Goal: Register for event/course

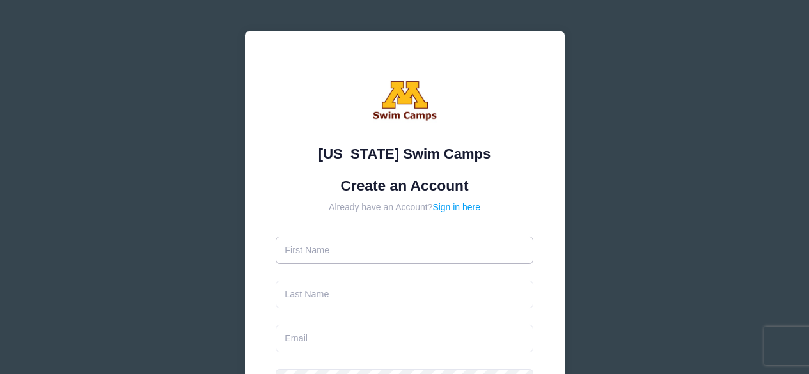
click at [359, 253] on input "text" at bounding box center [405, 251] width 258 height 28
type input "[PERSON_NAME]"
type input "[EMAIL_ADDRESS][DOMAIN_NAME]"
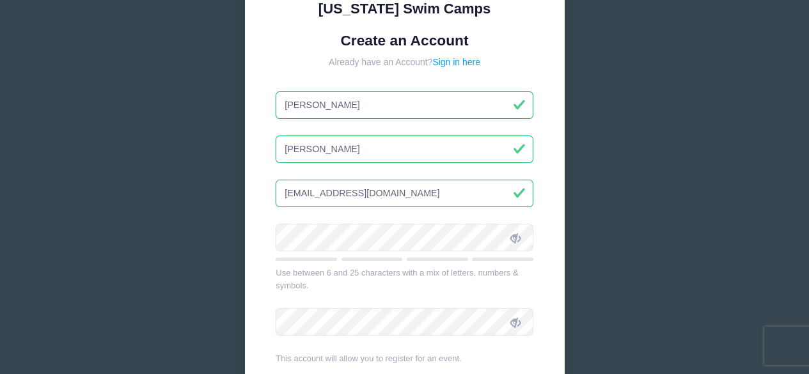
scroll to position [161, 0]
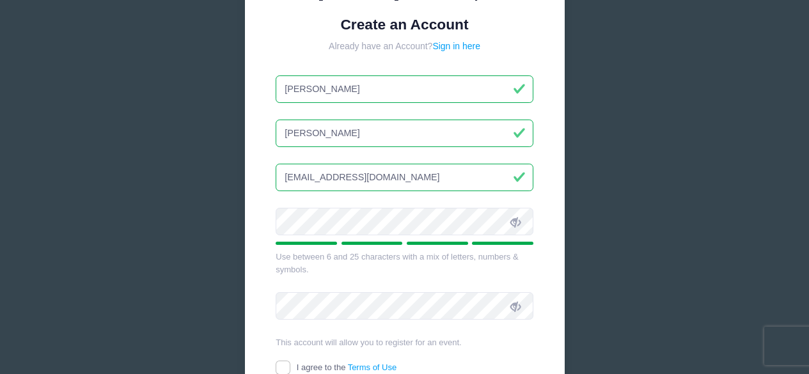
click at [229, 246] on div "Minnesota Swim Camps Create an Account Already have an Account? Sign in here Be…" at bounding box center [405, 187] width 383 height 696
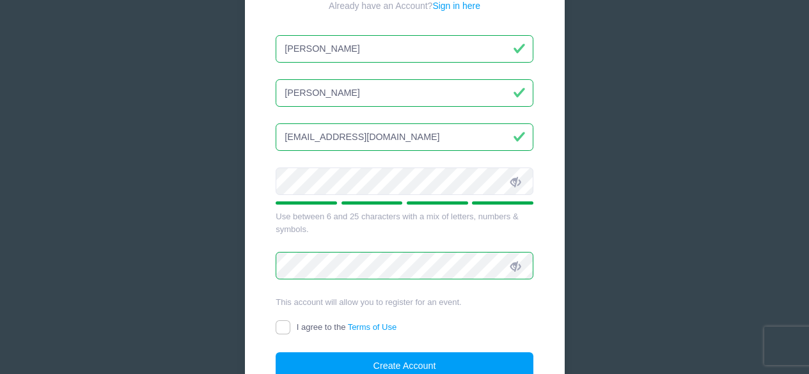
scroll to position [203, 0]
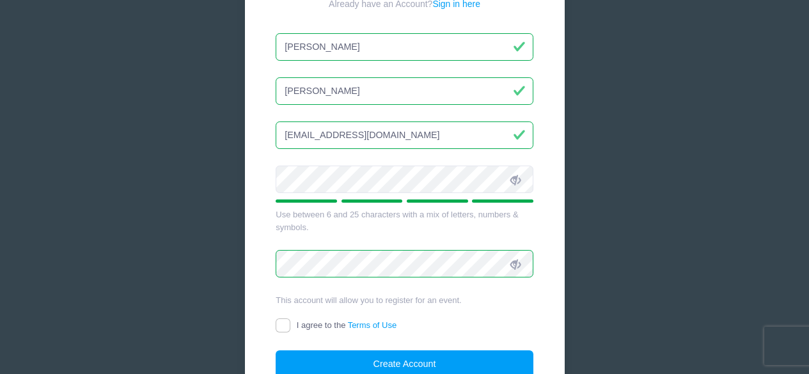
click at [599, 242] on div "Minnesota Swim Camps Create an Account Already have an Account? Sign in here Be…" at bounding box center [404, 145] width 809 height 696
click at [285, 327] on input "I agree to the Terms of Use" at bounding box center [283, 326] width 15 height 15
checkbox input "true"
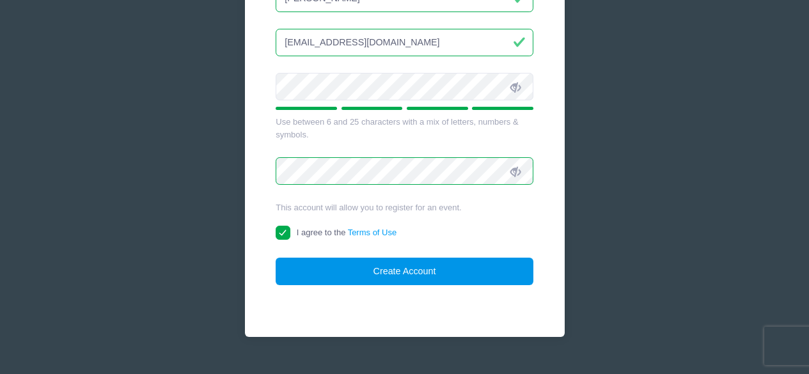
click at [435, 271] on button "Create Account" at bounding box center [405, 272] width 258 height 28
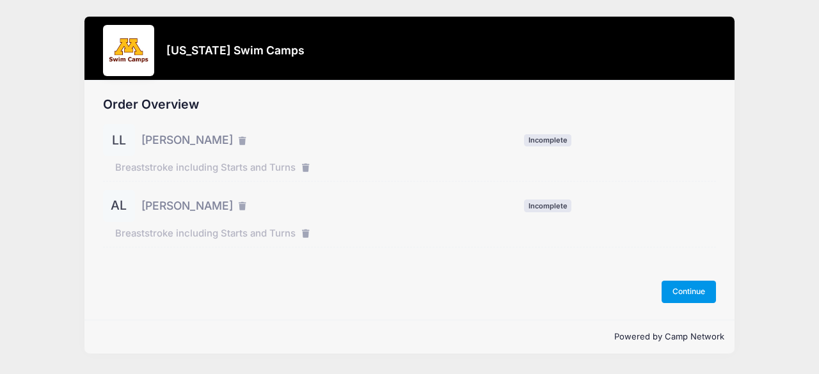
click at [692, 285] on button "Continue" at bounding box center [688, 292] width 55 height 22
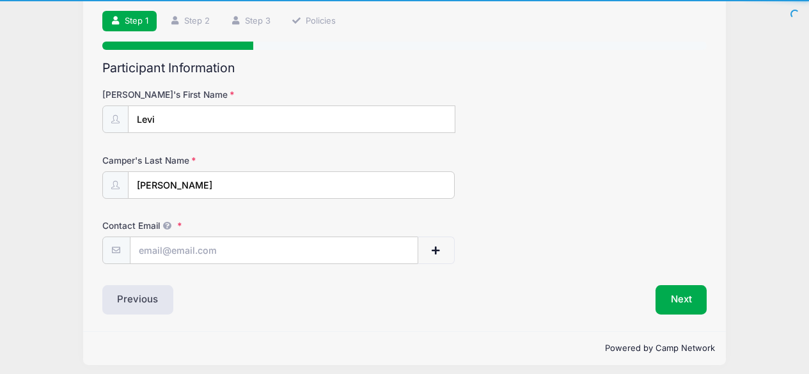
scroll to position [87, 0]
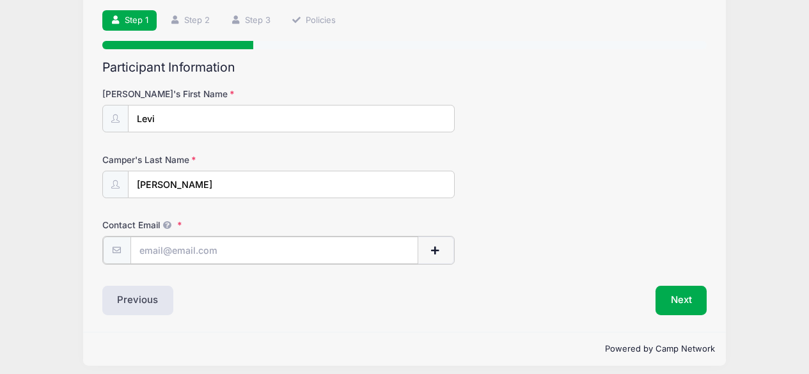
click at [292, 243] on input "Contact Email" at bounding box center [274, 251] width 288 height 28
type input "[EMAIL_ADDRESS][DOMAIN_NAME]"
click at [524, 210] on form "Camper's First Name Levi Camper's Last Name Lahr Contact Email burandrk@gmail.c…" at bounding box center [404, 176] width 605 height 176
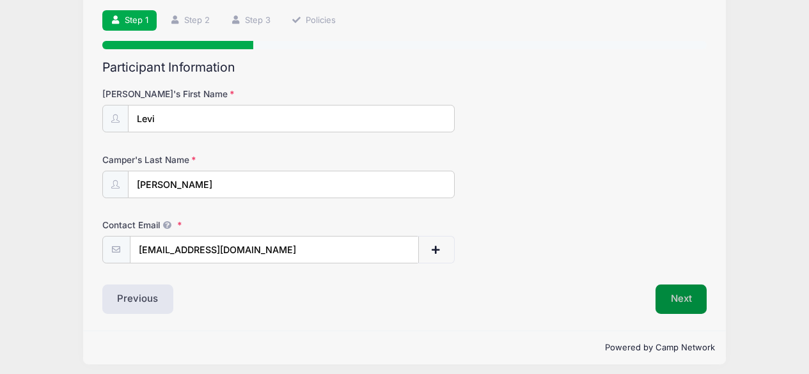
click at [682, 296] on button "Next" at bounding box center [682, 299] width 52 height 29
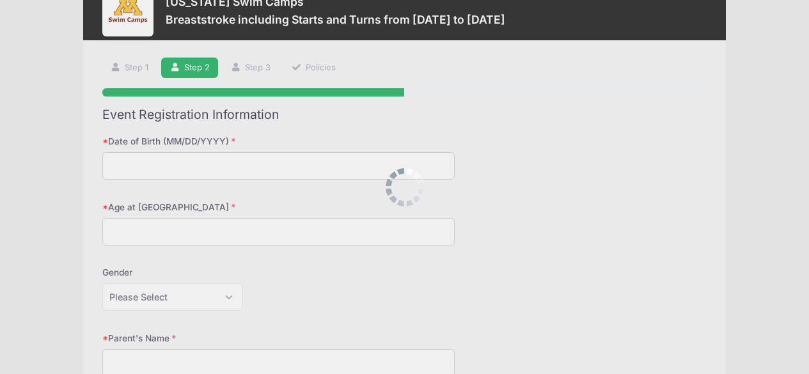
scroll to position [0, 0]
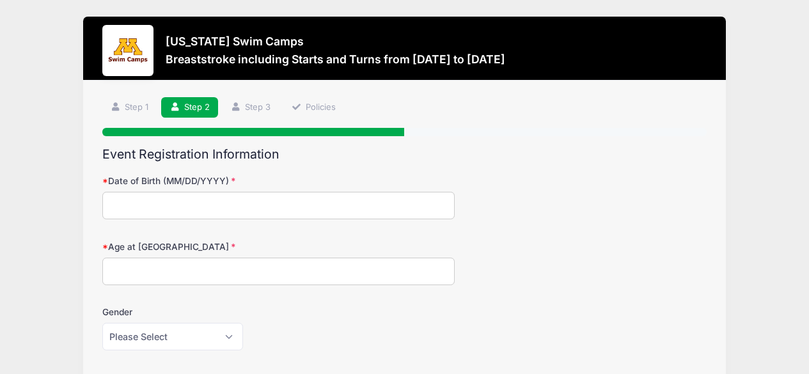
click at [256, 208] on input "Date of Birth (MM/DD/YYYY)" at bounding box center [278, 206] width 353 height 28
type input "03/23/2015"
click at [217, 278] on input "Age at [GEOGRAPHIC_DATA]" at bounding box center [278, 272] width 353 height 28
type input "10"
click at [193, 340] on select "Please Select [DEMOGRAPHIC_DATA] [DEMOGRAPHIC_DATA]" at bounding box center [172, 337] width 141 height 28
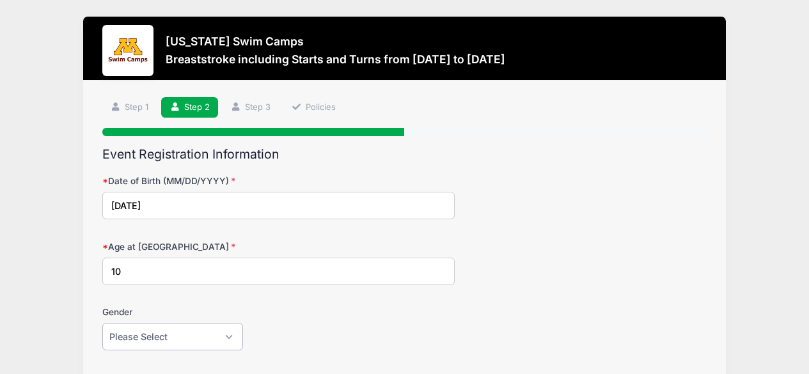
select select "[DEMOGRAPHIC_DATA]"
click at [102, 323] on select "Please Select [DEMOGRAPHIC_DATA] [DEMOGRAPHIC_DATA]" at bounding box center [172, 337] width 141 height 28
click at [333, 306] on div "Gender Please Select [DEMOGRAPHIC_DATA] [DEMOGRAPHIC_DATA]" at bounding box center [404, 328] width 605 height 45
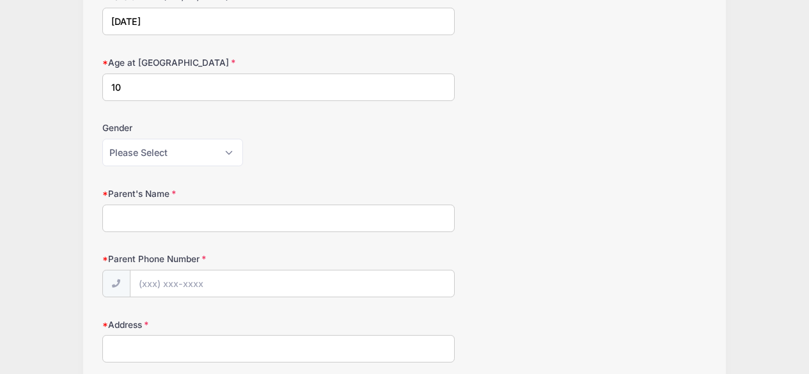
scroll to position [189, 0]
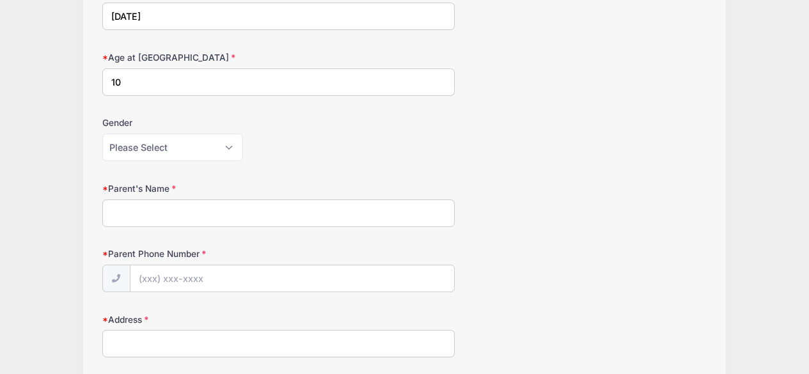
click at [286, 211] on input "Parent's Name" at bounding box center [278, 214] width 353 height 28
type input "[PERSON_NAME]"
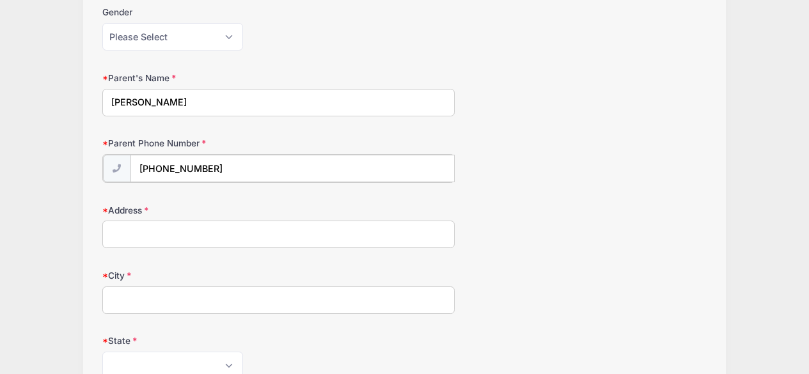
scroll to position [303, 0]
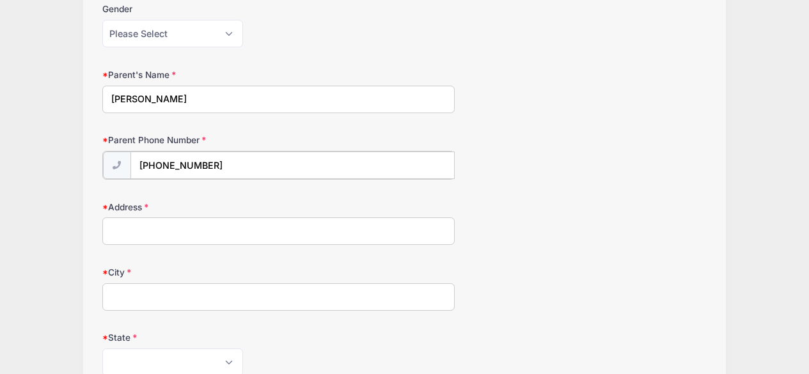
type input "[PHONE_NUMBER]"
click at [377, 232] on input "Address" at bounding box center [278, 230] width 353 height 28
type input "[STREET_ADDRESS]"
click at [136, 292] on input "City" at bounding box center [278, 296] width 353 height 28
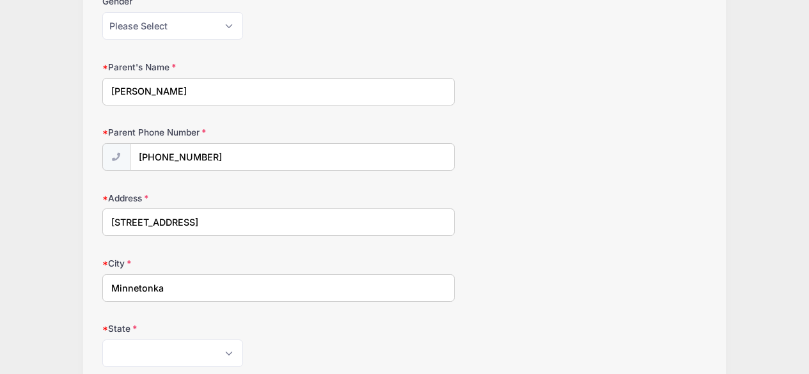
type input "Minnetonka"
select select "MN"
click at [566, 304] on form "Date of Birth (MM/DD/YYYY) 03/23/2015 Age at Camp 10 Gender Please Select Femal…" at bounding box center [404, 274] width 605 height 820
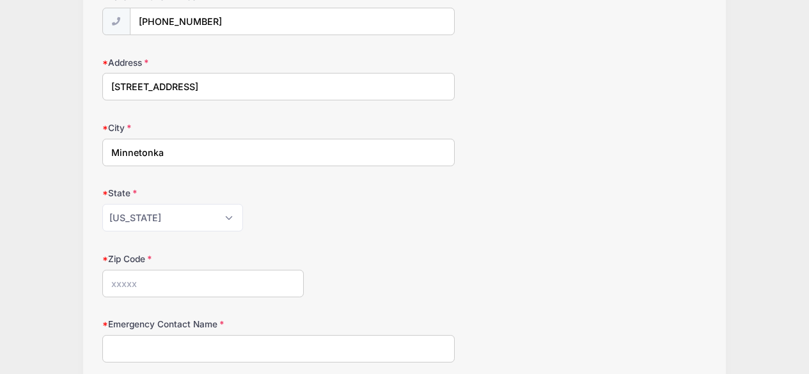
scroll to position [448, 0]
click at [256, 278] on input "Zip Code" at bounding box center [202, 283] width 201 height 28
type input "55305"
click at [441, 251] on div "Zip Code 55305" at bounding box center [404, 273] width 605 height 45
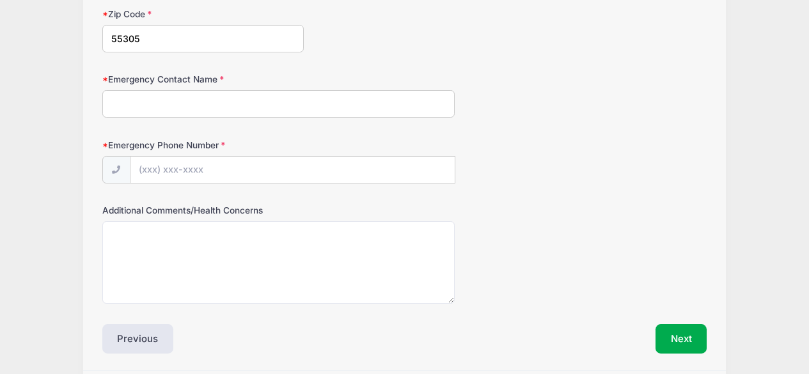
scroll to position [698, 0]
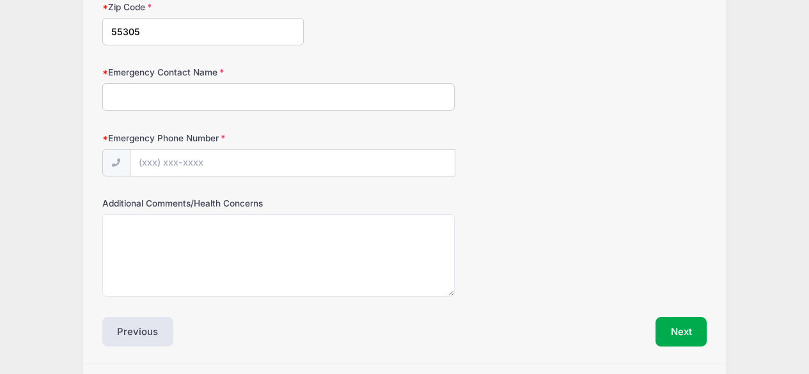
click at [297, 100] on input "Emergency Contact Name" at bounding box center [278, 97] width 353 height 28
type input "Jason Lahr"
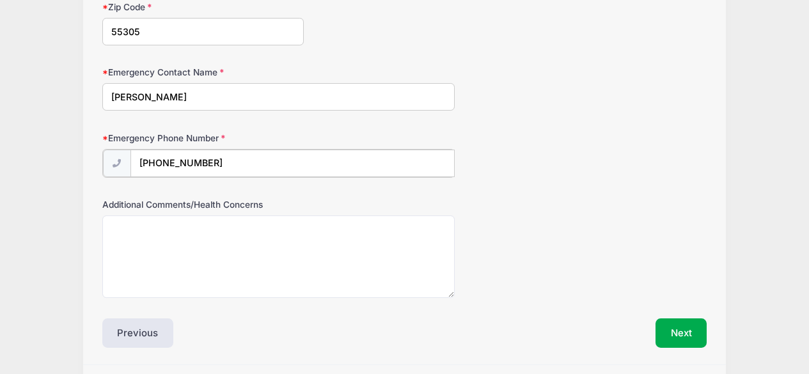
type input "(320) 293-6761"
click at [530, 210] on div "Additional Comments/Health Concerns" at bounding box center [404, 247] width 605 height 100
click at [679, 330] on button "Next" at bounding box center [682, 331] width 52 height 29
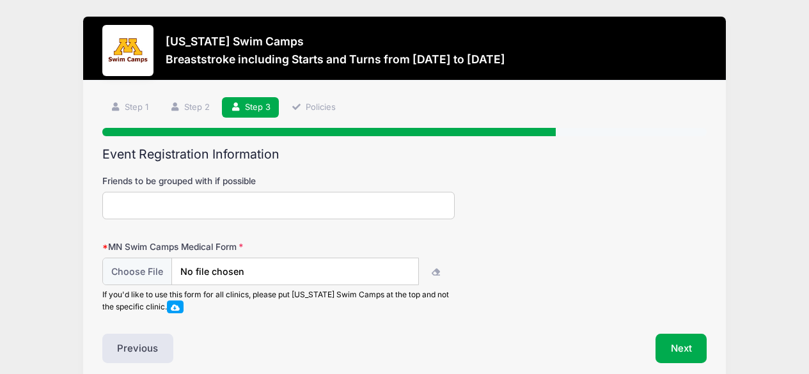
scroll to position [1, 0]
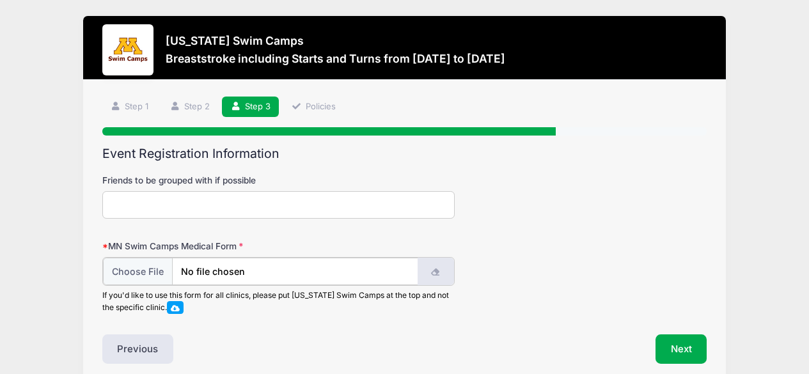
click at [439, 269] on button "button" at bounding box center [436, 272] width 36 height 28
click at [178, 308] on span at bounding box center [175, 306] width 9 height 7
click at [125, 271] on input "file" at bounding box center [260, 272] width 315 height 28
type input "C:\fakepath\Levi_Release.pdf"
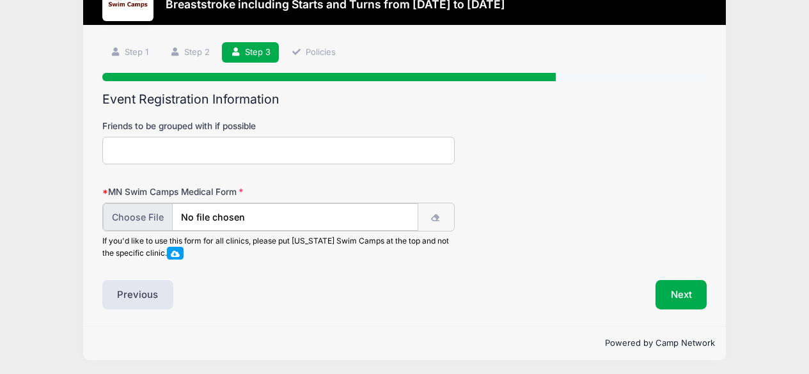
scroll to position [56, 0]
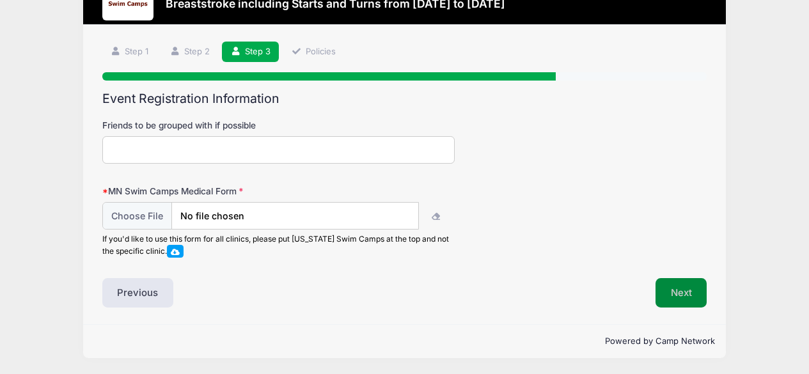
click at [674, 296] on button "Next" at bounding box center [682, 292] width 52 height 29
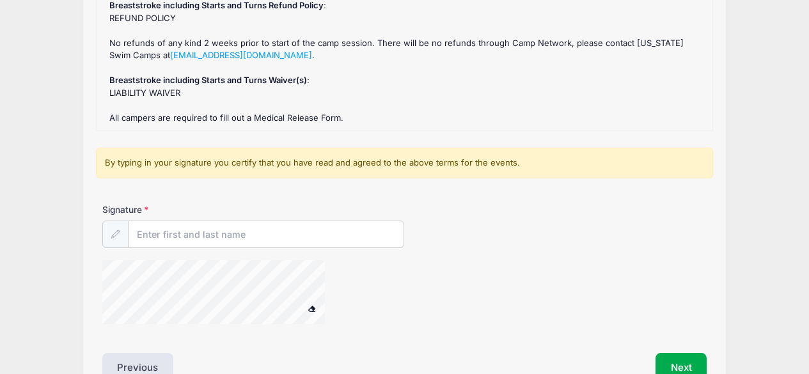
scroll to position [174, 0]
click at [145, 235] on input "Signature" at bounding box center [267, 235] width 276 height 28
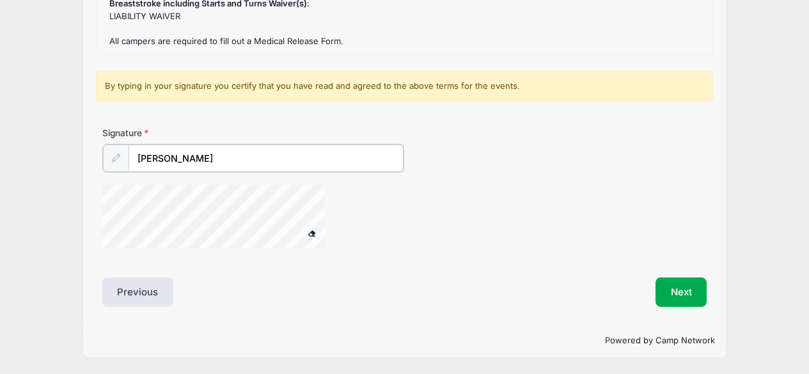
scroll to position [296, 0]
type input "Rebecca Lahr"
click at [680, 278] on button "Next" at bounding box center [682, 292] width 52 height 29
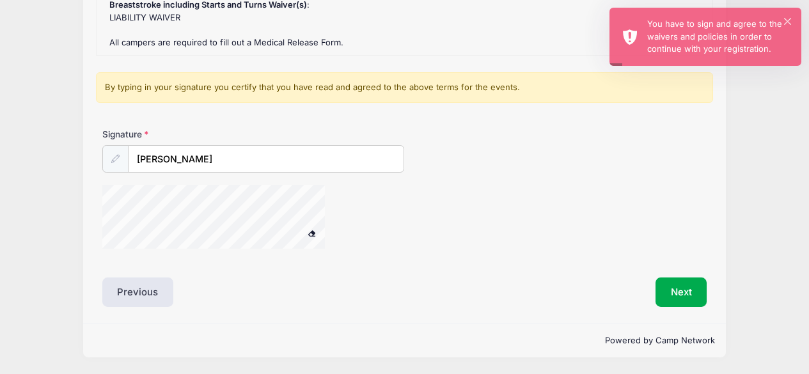
scroll to position [260, 0]
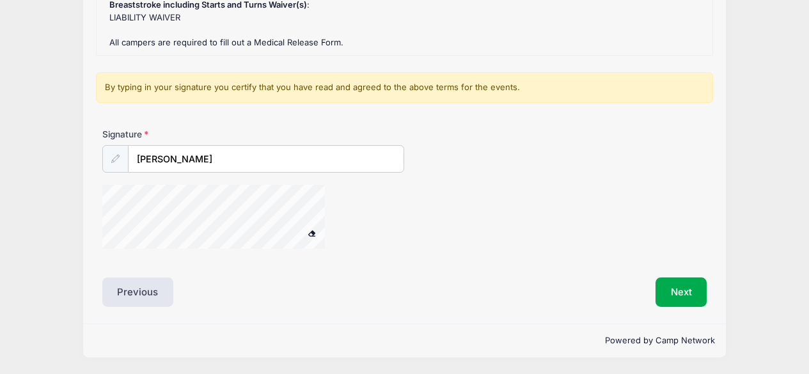
click at [116, 155] on icon at bounding box center [115, 159] width 8 height 8
click at [111, 153] on div at bounding box center [115, 159] width 26 height 28
click at [208, 145] on input "Rebecca Lahr" at bounding box center [267, 159] width 276 height 28
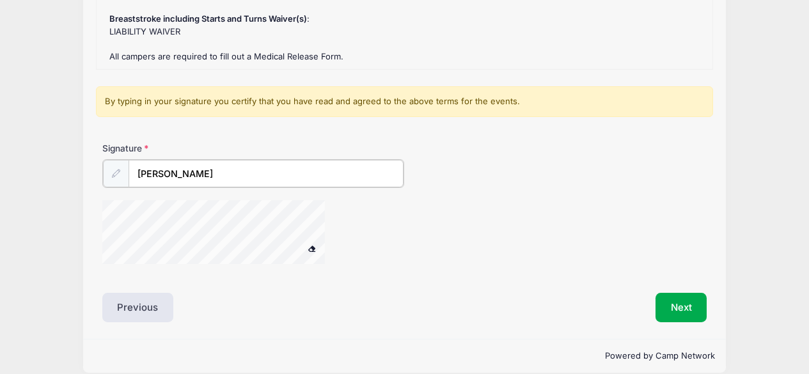
scroll to position [235, 0]
click at [675, 308] on button "Next" at bounding box center [682, 305] width 52 height 29
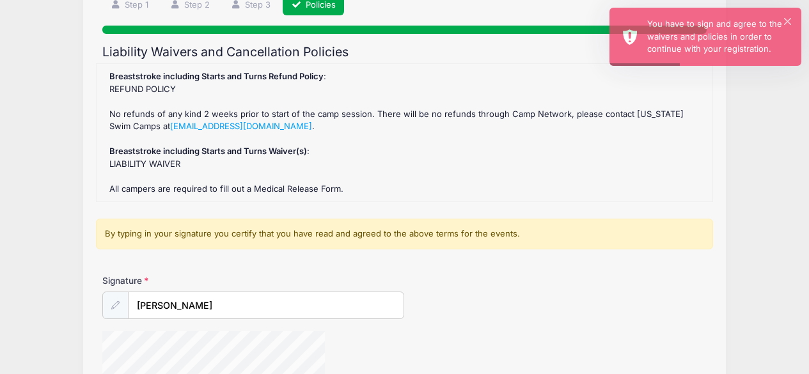
scroll to position [45, 0]
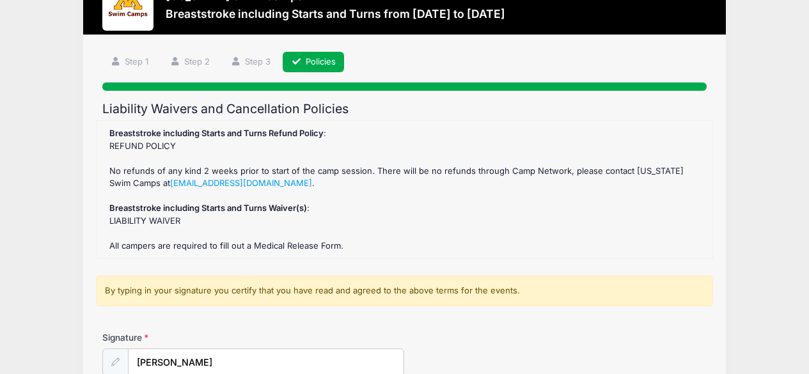
click at [159, 146] on div "Breaststroke including Starts and Turns Refund Policy : REFUND POLICY No refund…" at bounding box center [404, 189] width 603 height 125
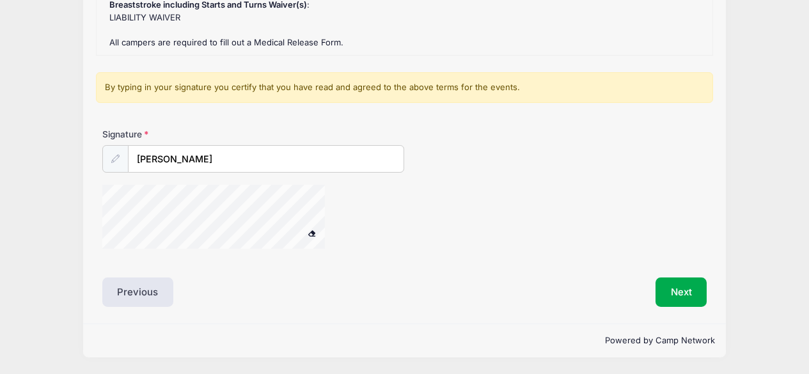
scroll to position [265, 0]
click at [310, 230] on span at bounding box center [311, 233] width 9 height 7
click at [686, 278] on button "Next" at bounding box center [682, 292] width 52 height 29
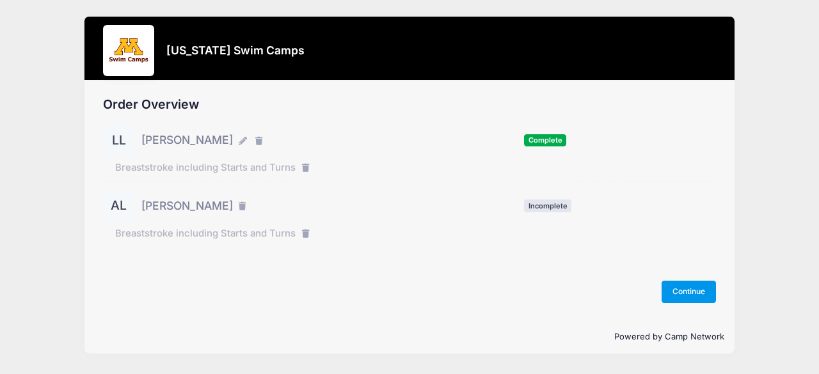
click at [696, 288] on button "Continue" at bounding box center [688, 292] width 55 height 22
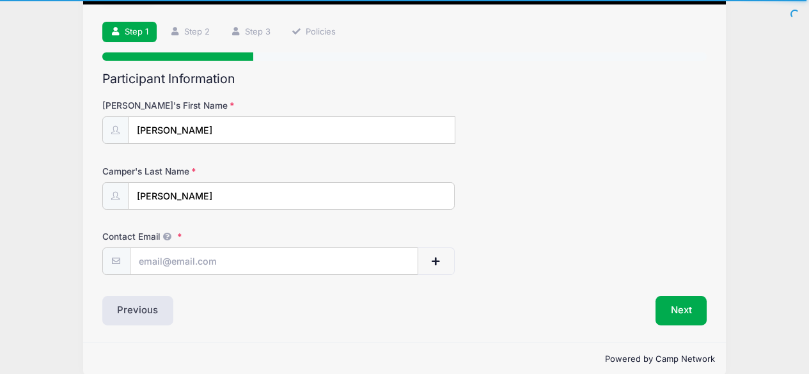
scroll to position [93, 0]
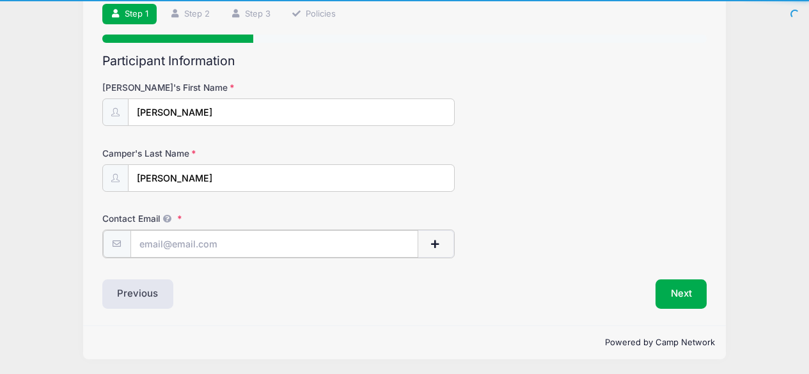
click at [280, 248] on input "Contact Email" at bounding box center [274, 244] width 288 height 28
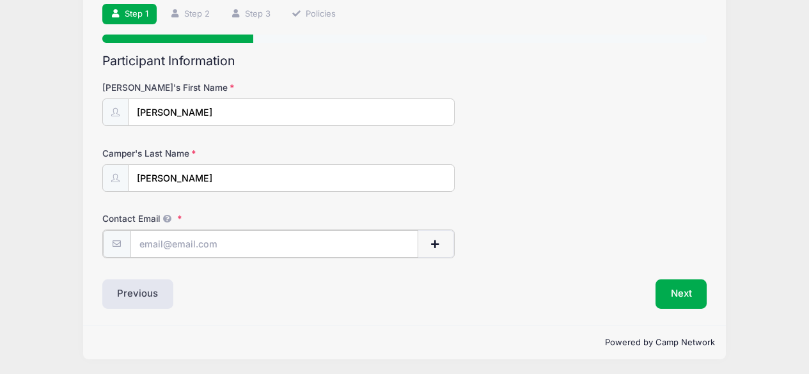
type input "[EMAIL_ADDRESS][DOMAIN_NAME]"
click at [29, 261] on div "[US_STATE] Swim Camps Breaststroke including Starts and Turns from [DATE] to [D…" at bounding box center [404, 141] width 771 height 468
drag, startPoint x: 237, startPoint y: 116, endPoint x: 198, endPoint y: 104, distance: 40.3
click at [198, 104] on input "[PERSON_NAME]" at bounding box center [292, 113] width 327 height 28
click at [496, 148] on div "Camper's Last Name [PERSON_NAME]" at bounding box center [404, 169] width 605 height 45
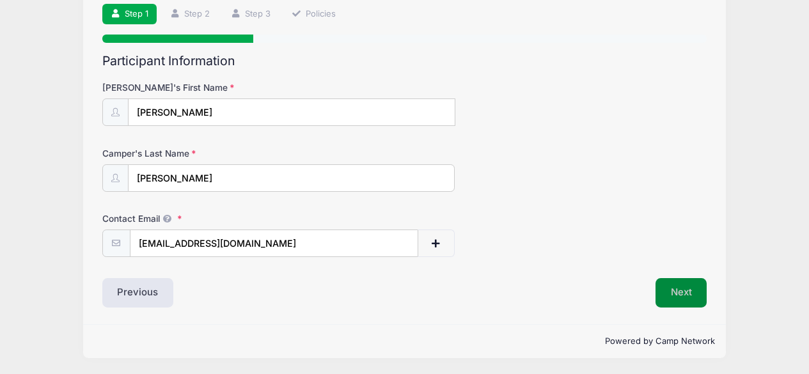
click at [681, 293] on button "Next" at bounding box center [682, 292] width 52 height 29
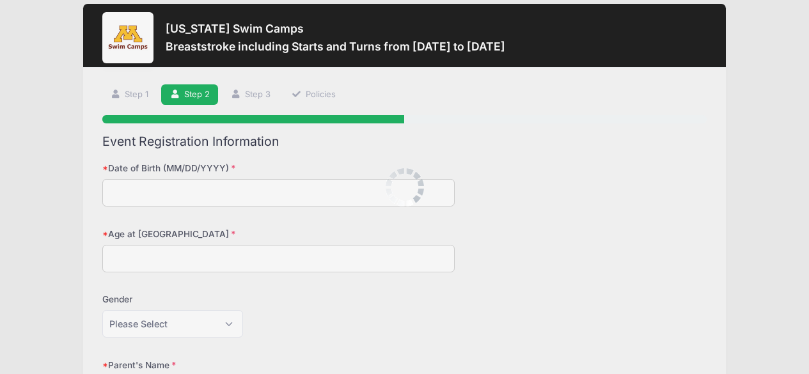
scroll to position [0, 0]
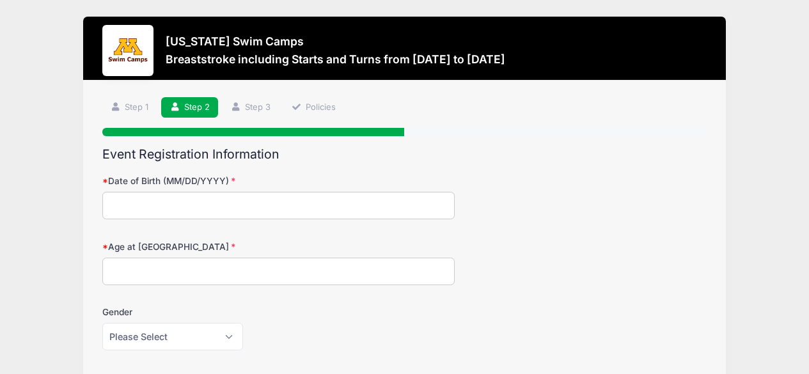
click at [156, 200] on input "Date of Birth (MM/DD/YYYY)" at bounding box center [278, 206] width 353 height 28
type input "[DATE]"
click at [151, 267] on input "Age at [GEOGRAPHIC_DATA]" at bounding box center [278, 272] width 353 height 28
type input "7"
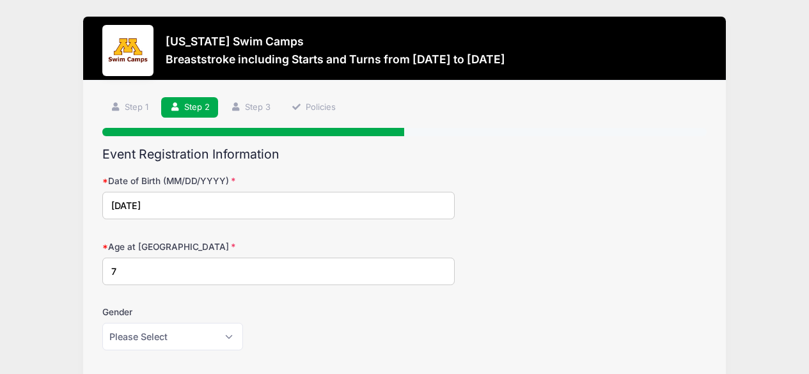
click at [154, 322] on div "Gender Please Select [DEMOGRAPHIC_DATA] [DEMOGRAPHIC_DATA]" at bounding box center [404, 328] width 605 height 45
click at [196, 335] on select "Please Select Female Male" at bounding box center [172, 337] width 141 height 28
select select "Female"
click at [102, 323] on select "Please Select Female Male" at bounding box center [172, 337] width 141 height 28
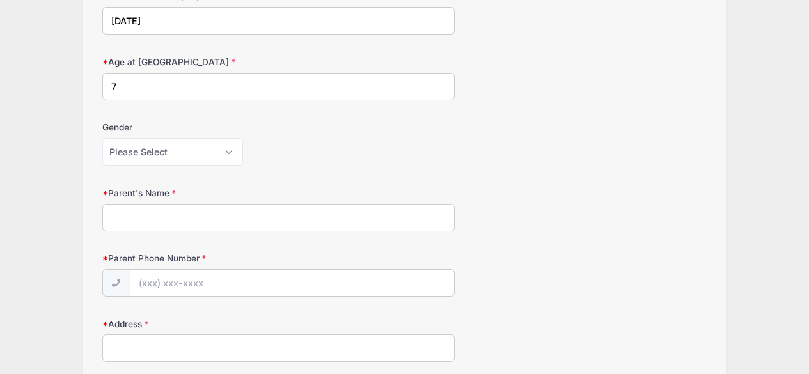
scroll to position [185, 0]
click at [310, 217] on input "Parent's Name" at bounding box center [278, 217] width 353 height 28
type input "Becky Lahr"
type input "(952) 649-0527"
click at [142, 351] on input "Address" at bounding box center [278, 348] width 353 height 28
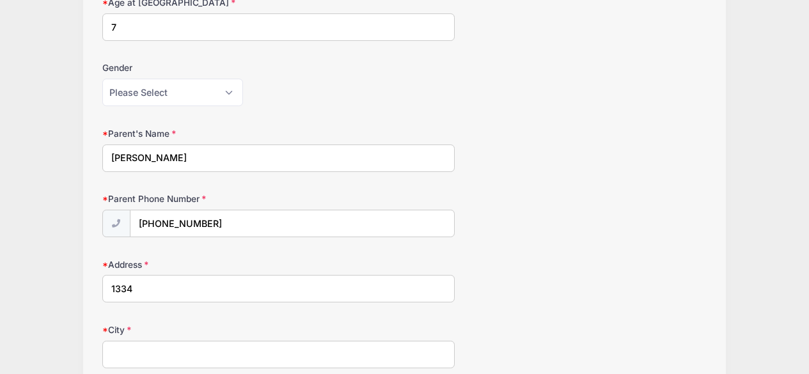
scroll to position [246, 0]
type input "13347 Wyola Road"
click at [141, 351] on input "City" at bounding box center [278, 354] width 353 height 28
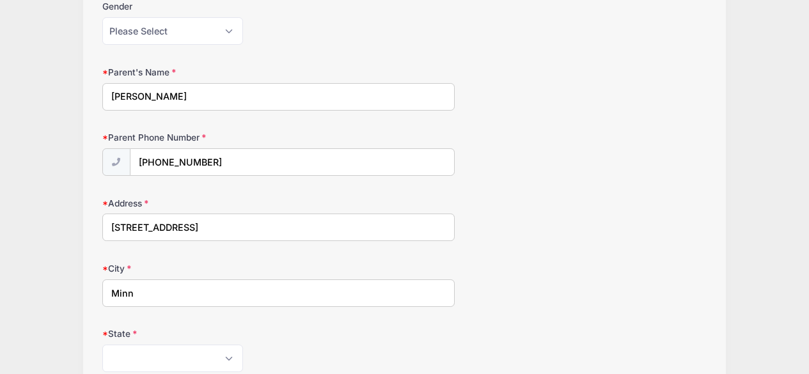
scroll to position [311, 0]
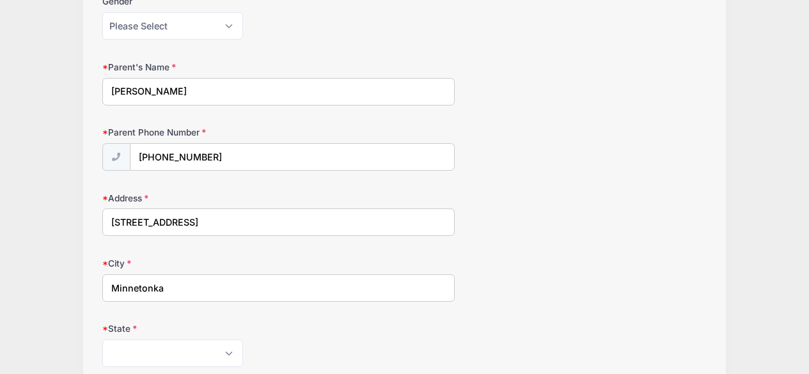
type input "Minnetonka"
click at [67, 304] on div "Minnesota Swim Camps Breaststroke including Starts and Turns from 09/14 to 09/1…" at bounding box center [404, 245] width 771 height 1112
click at [130, 353] on select "Alabama Alaska American Samoa Arizona Arkansas Armed Forces Africa Armed Forces…" at bounding box center [172, 354] width 141 height 28
select select "MN"
click at [102, 340] on select "Alabama Alaska American Samoa Arizona Arkansas Armed Forces Africa Armed Forces…" at bounding box center [172, 354] width 141 height 28
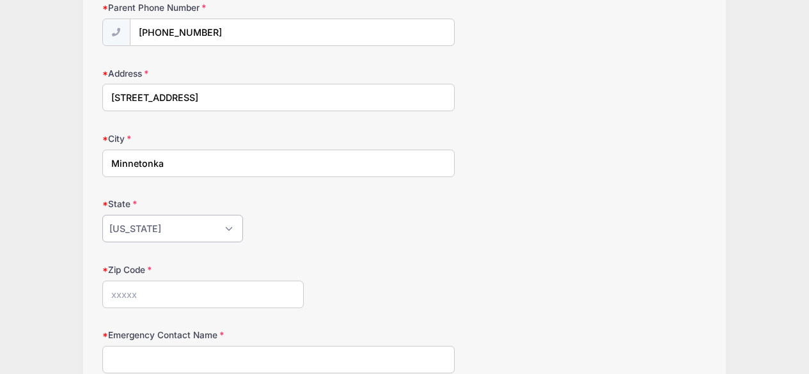
scroll to position [448, 0]
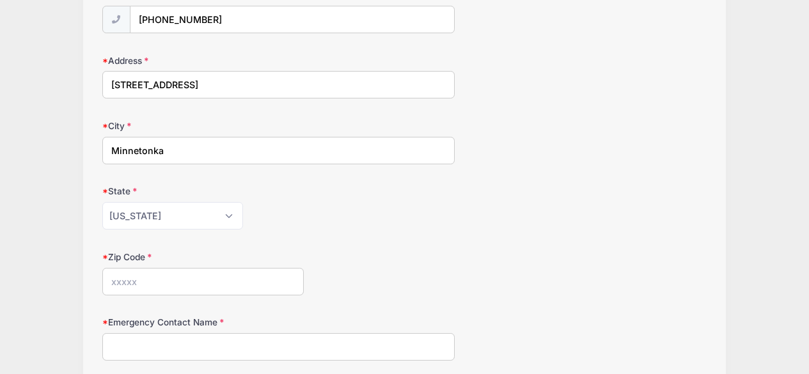
click at [148, 273] on input "Zip Code" at bounding box center [202, 282] width 201 height 28
type input "55305"
click at [335, 259] on div "Zip Code 55305" at bounding box center [404, 273] width 605 height 45
click at [219, 345] on input "Emergency Contact Name" at bounding box center [278, 347] width 353 height 28
type input "Jason Lahr"
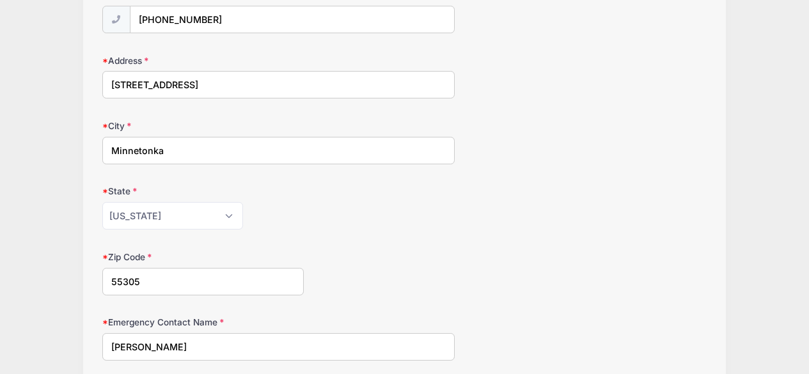
click at [375, 299] on form "Date of Birth (MM/DD/YYYY) 10/02/2017 Age at Camp 7 Gender Please Select Female…" at bounding box center [404, 136] width 605 height 820
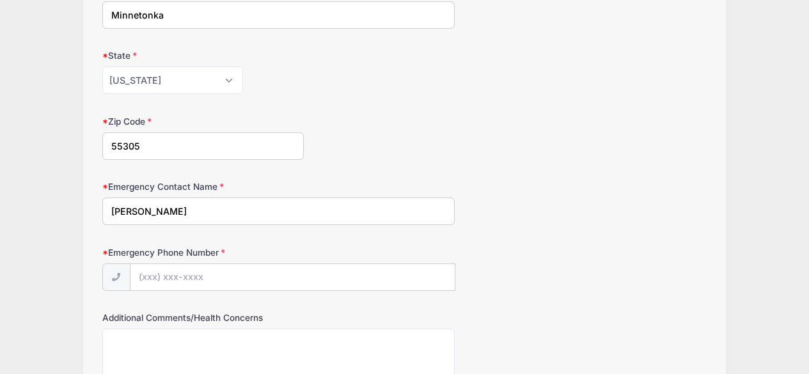
scroll to position [585, 0]
click at [278, 280] on input "Emergency Phone Number" at bounding box center [292, 277] width 324 height 28
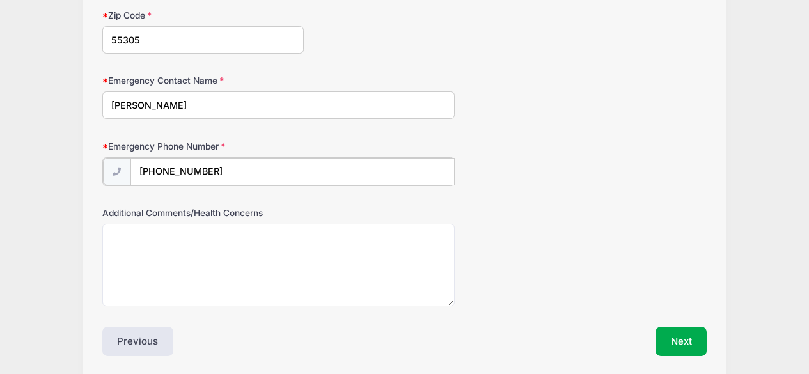
scroll to position [739, 0]
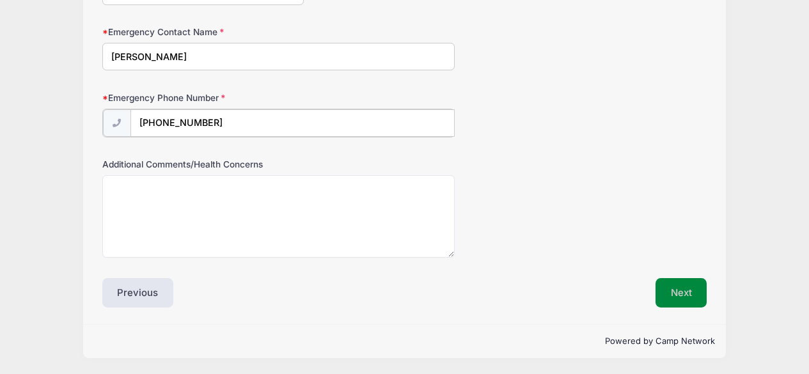
type input "(320) 293-6761"
click at [679, 301] on button "Next" at bounding box center [682, 292] width 52 height 29
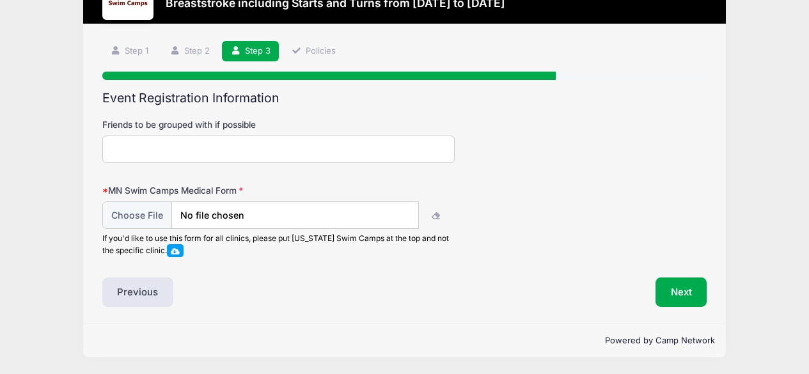
scroll to position [0, 0]
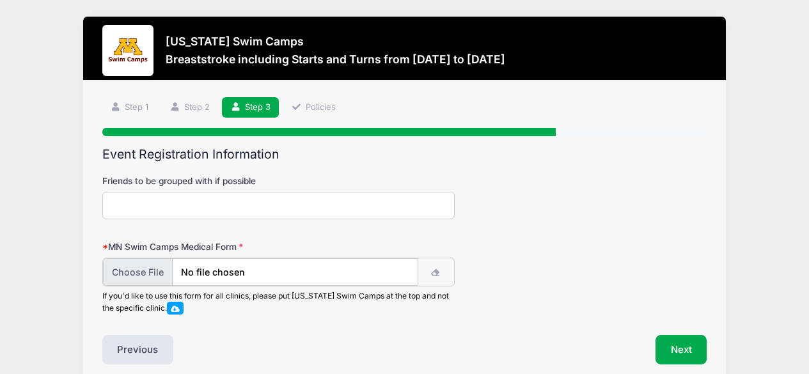
click at [152, 274] on input "file" at bounding box center [260, 272] width 315 height 28
type input "C:\fakepath\Adelaide_Release.pdf"
click at [677, 350] on button "Next" at bounding box center [682, 348] width 52 height 29
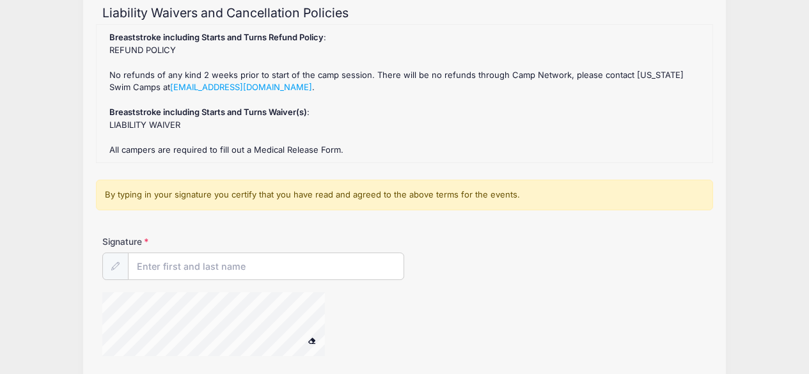
scroll to position [142, 0]
click at [166, 269] on input "Signature" at bounding box center [267, 267] width 276 height 28
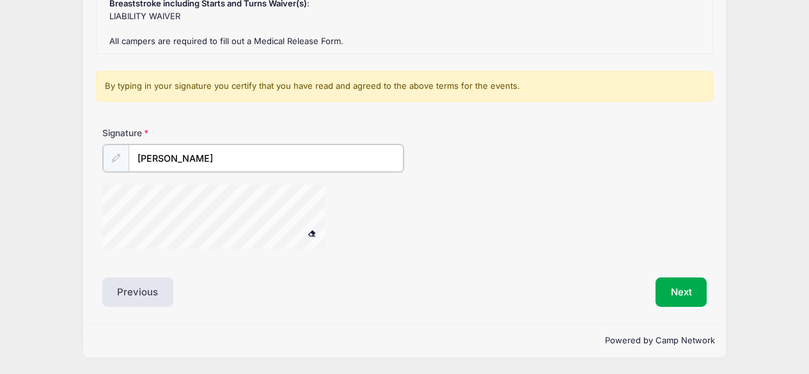
scroll to position [345, 0]
type input "Rebecca Lahr"
click at [683, 278] on button "Next" at bounding box center [682, 292] width 52 height 29
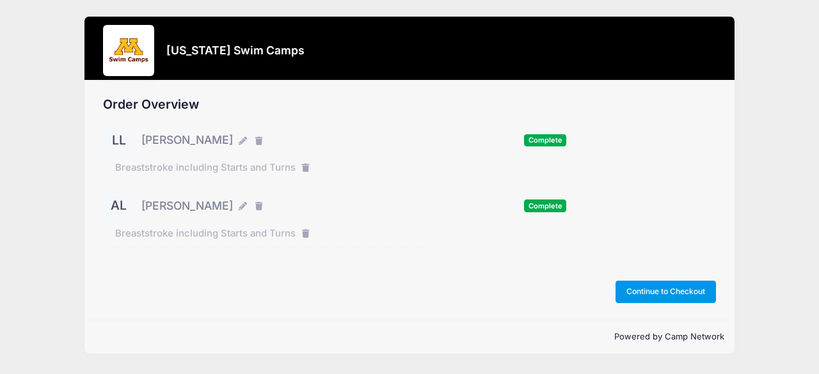
click at [665, 288] on button "Continue to Checkout" at bounding box center [665, 292] width 101 height 22
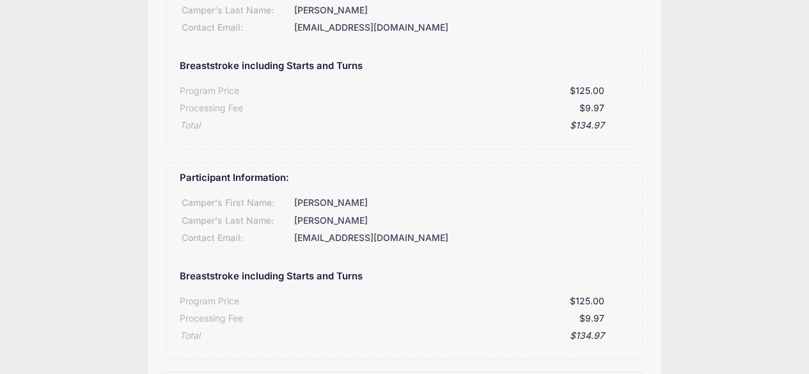
scroll to position [171, 0]
